Goal: Task Accomplishment & Management: Use online tool/utility

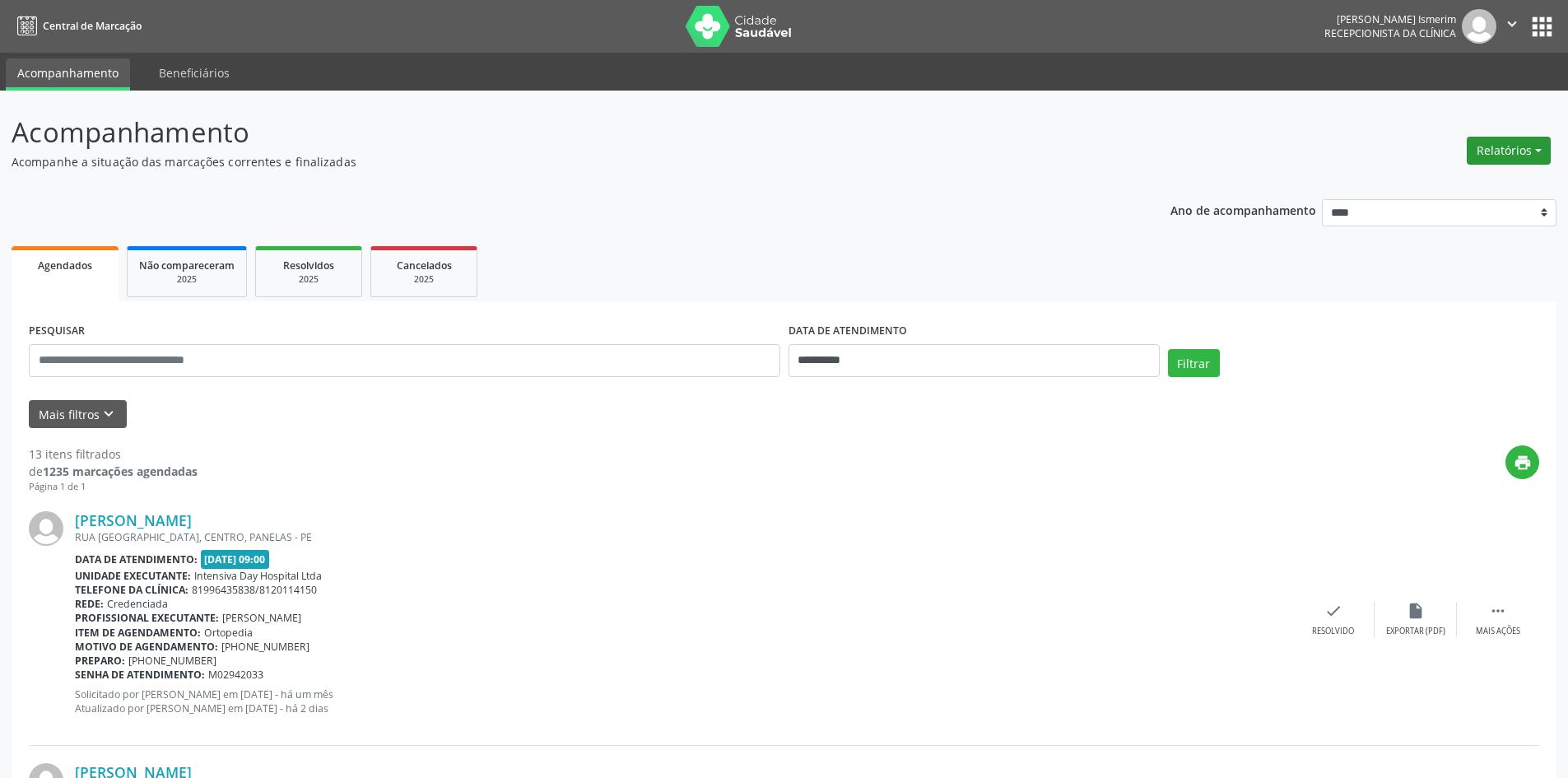
click at [1504, 147] on button "Relatórios" at bounding box center [1509, 151] width 84 height 28
click at [1442, 187] on link "Agendamentos" at bounding box center [1464, 186] width 177 height 23
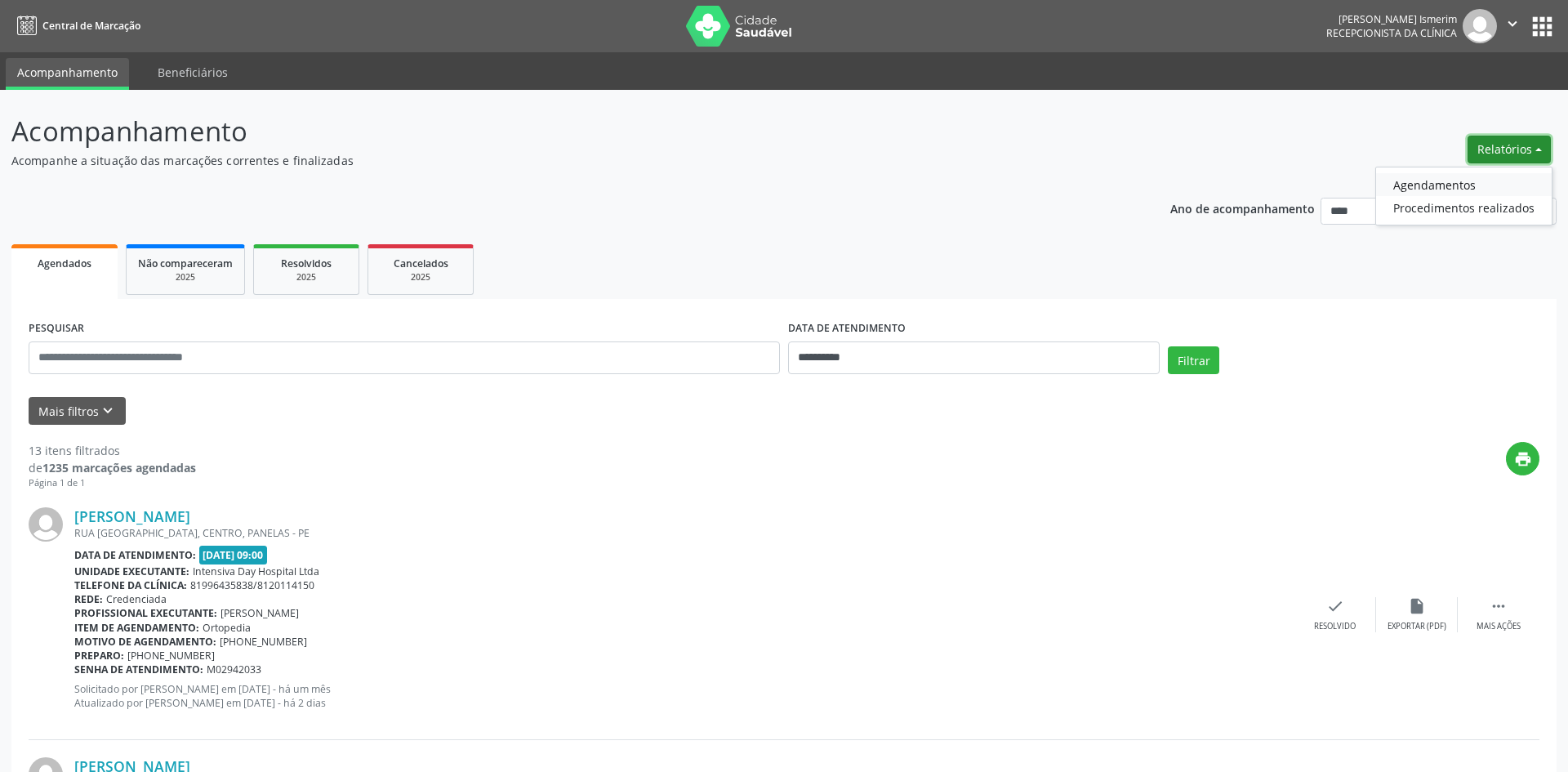
select select "*"
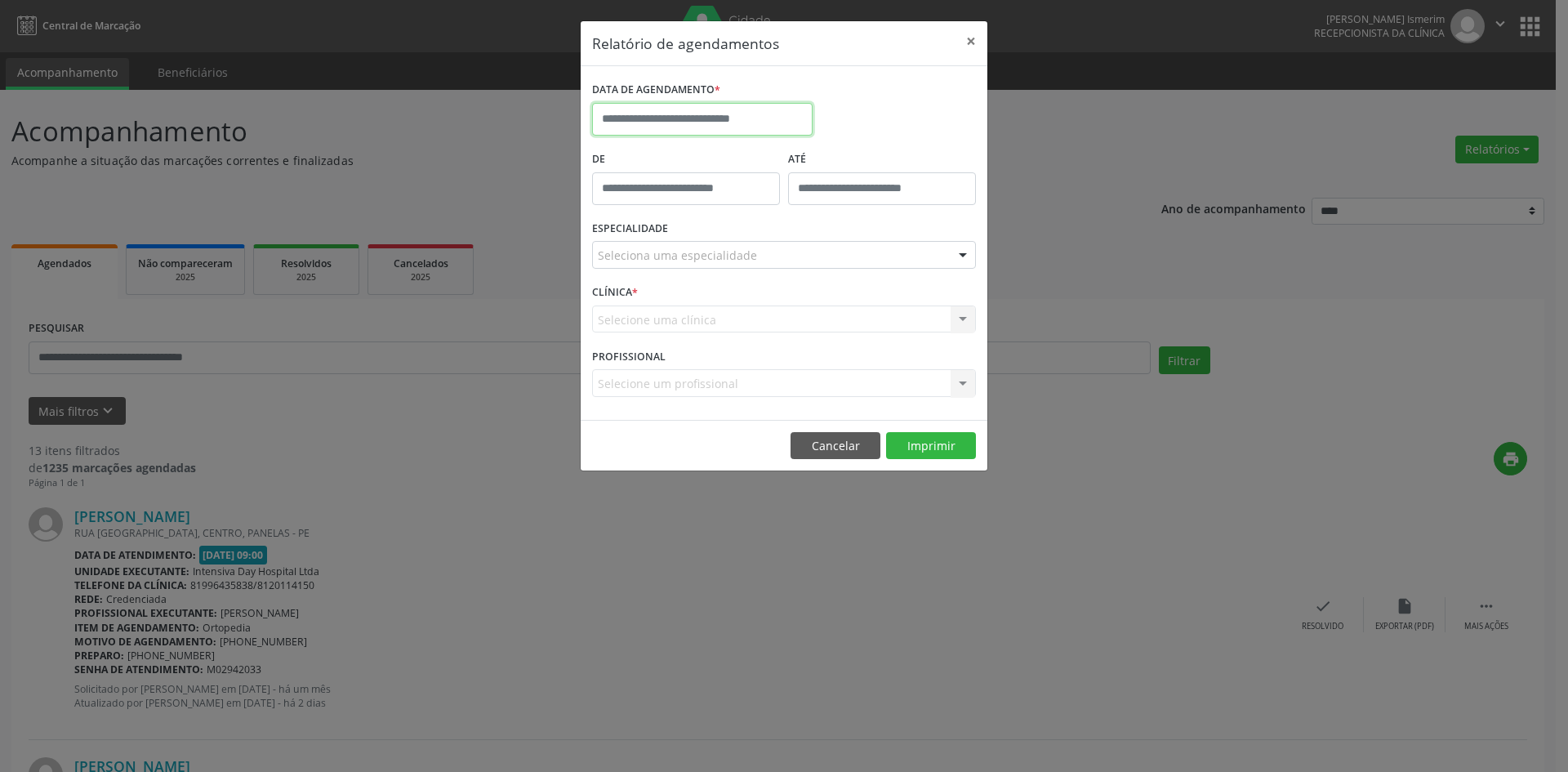
click at [701, 109] on input "text" at bounding box center [702, 118] width 220 height 32
click at [751, 274] on span "16" at bounding box center [753, 270] width 32 height 32
type input "**********"
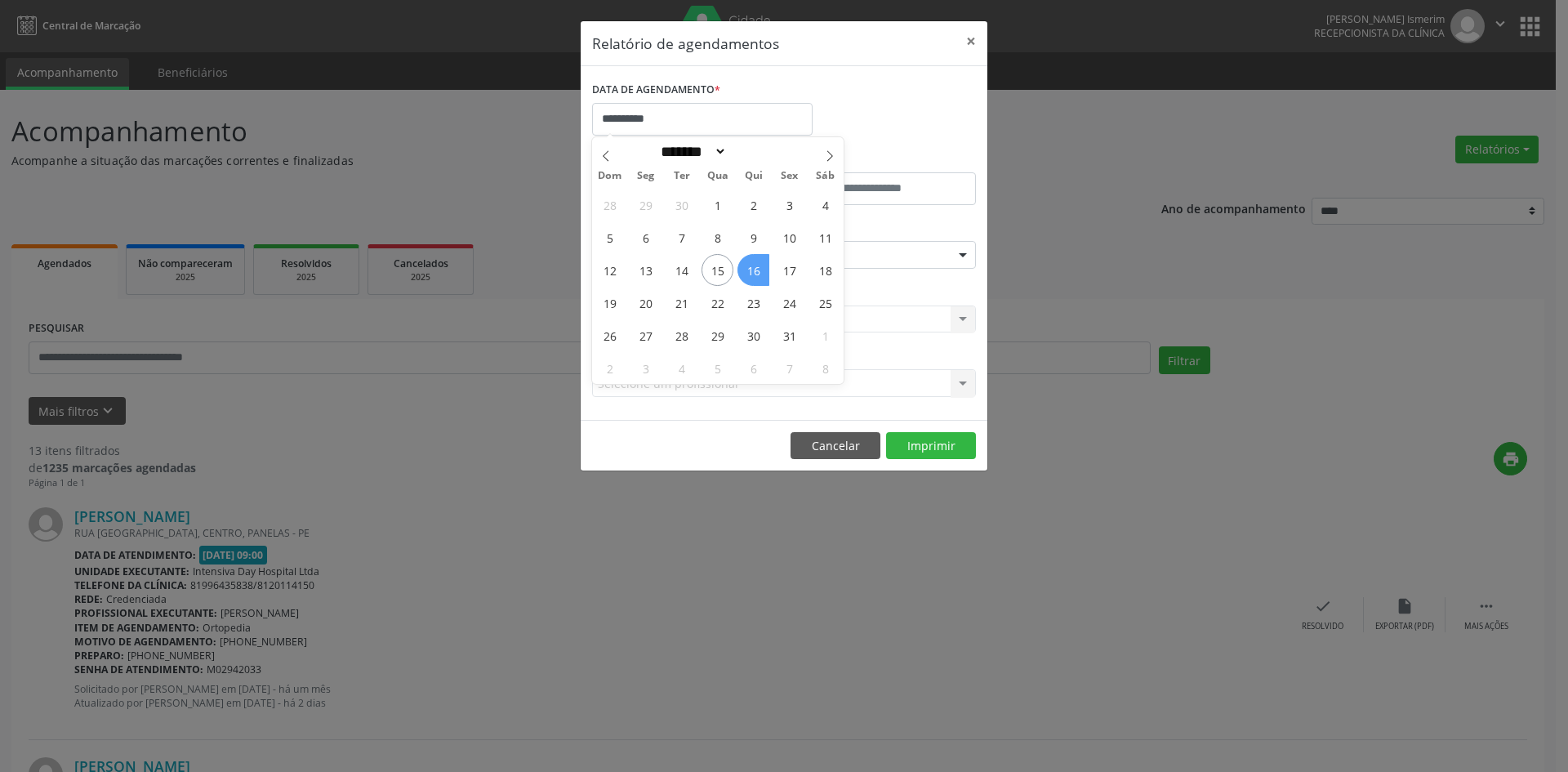
click at [751, 274] on span "16" at bounding box center [753, 270] width 32 height 32
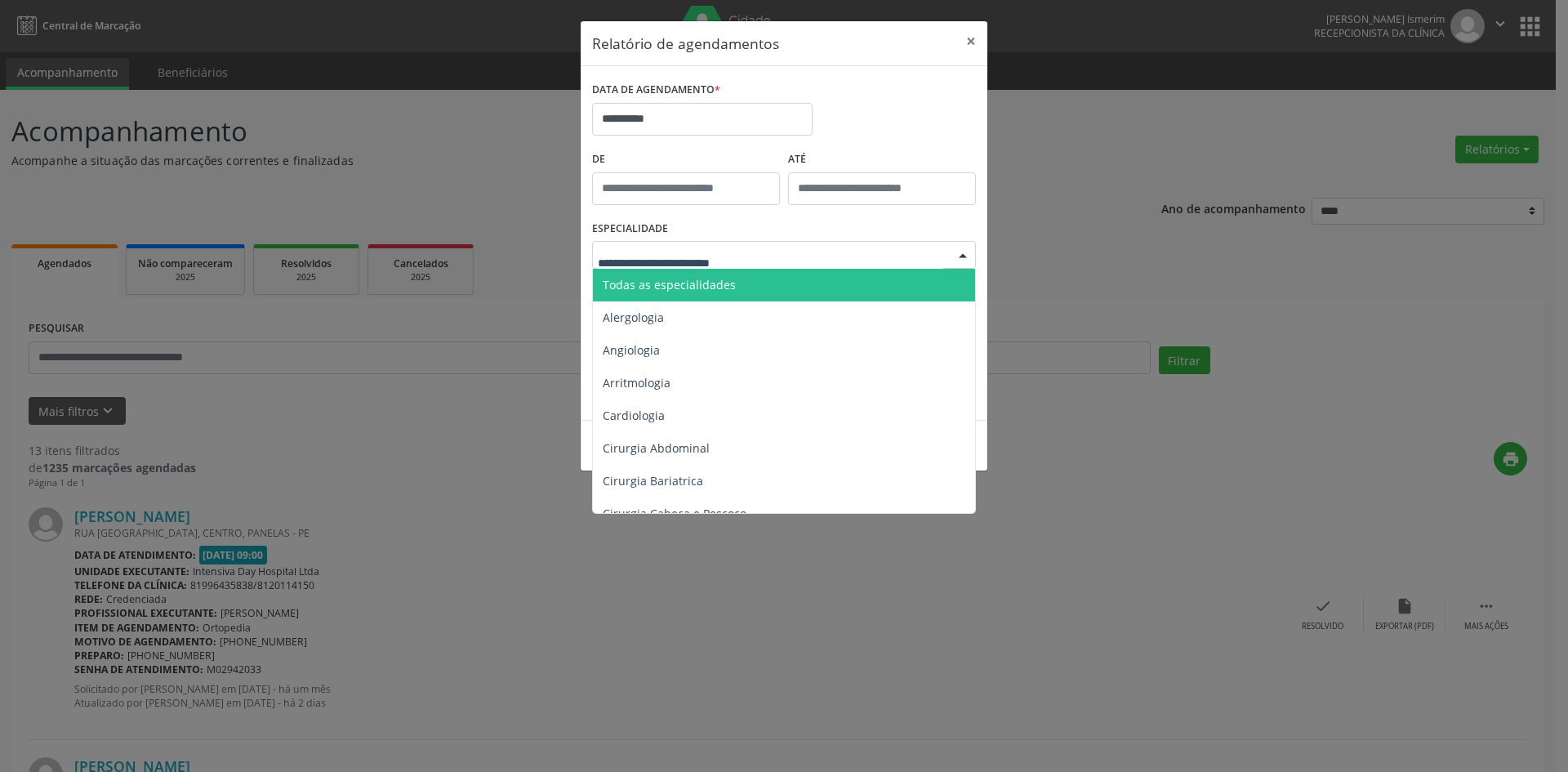
click at [961, 258] on div at bounding box center [963, 256] width 25 height 28
click at [785, 283] on span "Todas as especialidades" at bounding box center [785, 284] width 385 height 32
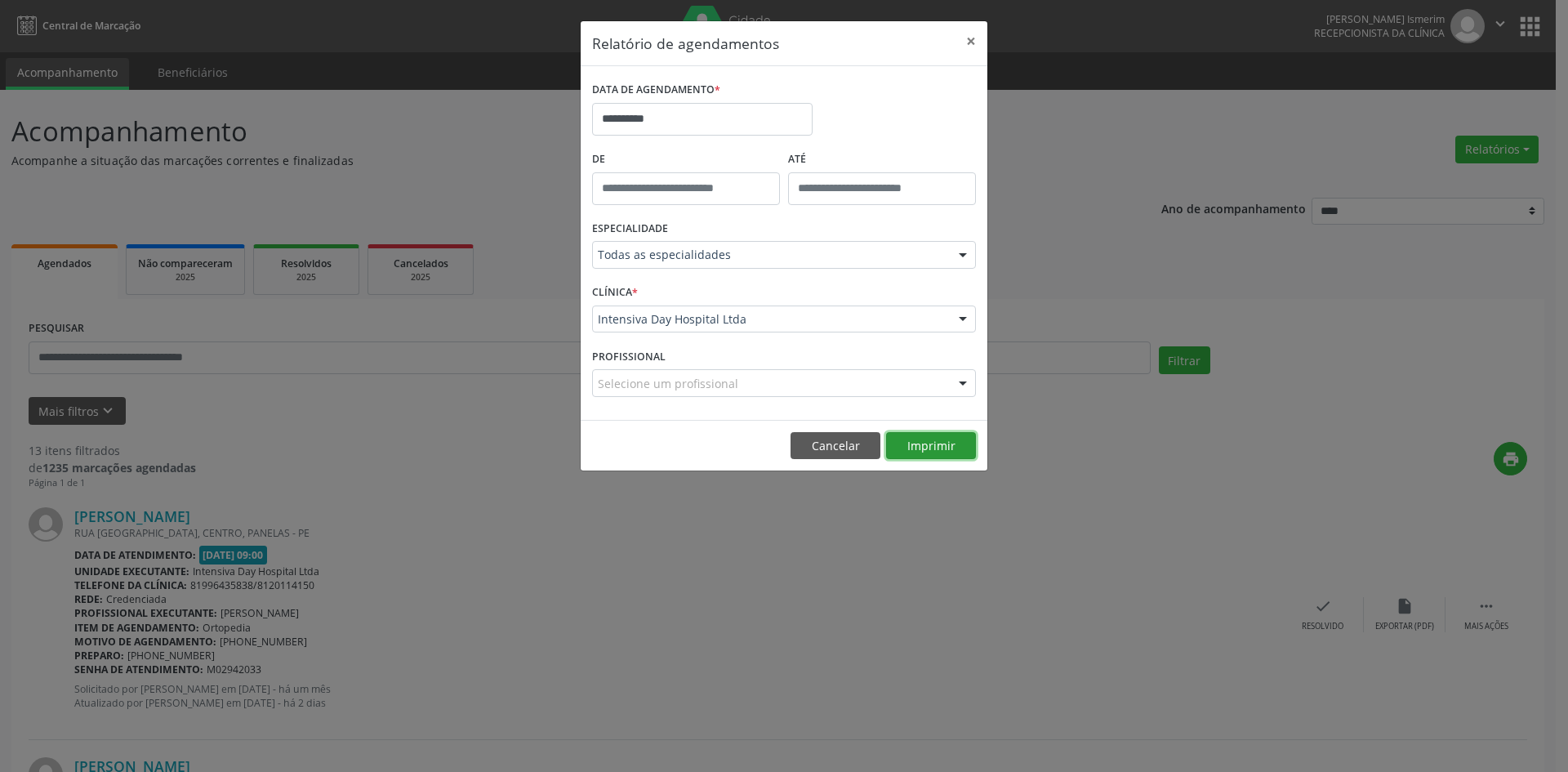
click at [941, 444] on button "Imprimir" at bounding box center [931, 447] width 89 height 28
click at [969, 43] on button "×" at bounding box center [971, 41] width 32 height 40
